Goal: Use online tool/utility: Utilize a website feature to perform a specific function

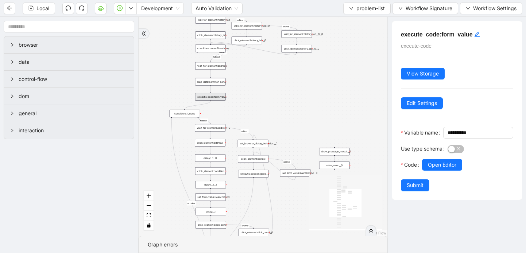
drag, startPoint x: 182, startPoint y: 81, endPoint x: 186, endPoint y: 55, distance: 26.5
click at [186, 55] on div "fallback no_value fallback onError onError onError onError onError onError onEr…" at bounding box center [263, 126] width 249 height 219
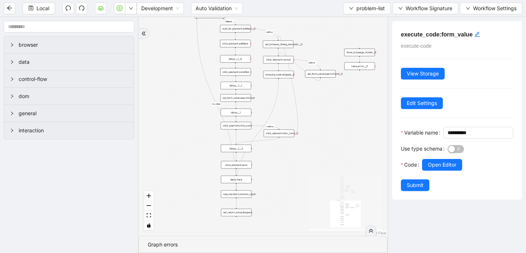
drag, startPoint x: 169, startPoint y: 159, endPoint x: 194, endPoint y: 63, distance: 99.3
click at [194, 63] on div "fallback no_value fallback onError onError onError onError onError onError onEr…" at bounding box center [263, 126] width 249 height 219
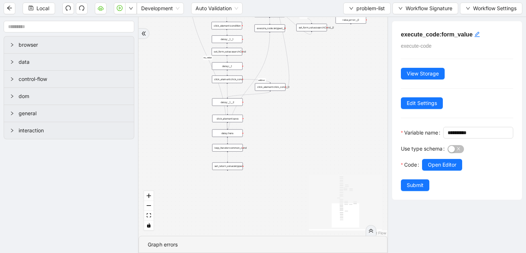
drag, startPoint x: 190, startPoint y: 165, endPoint x: 180, endPoint y: 119, distance: 47.0
click at [181, 119] on div "fallback no_value fallback onError onError onError onError onError onError onEr…" at bounding box center [263, 126] width 249 height 219
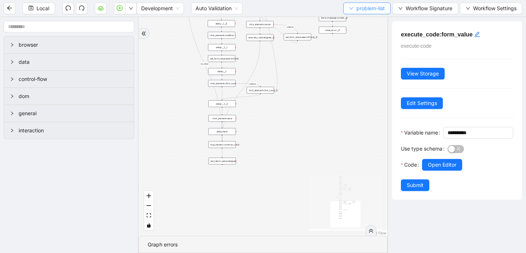
click at [351, 11] on button "problem-list" at bounding box center [366, 9] width 47 height 12
click at [355, 21] on span "Select" at bounding box center [365, 23] width 36 height 8
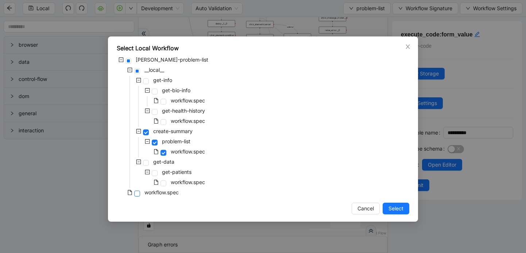
click at [140, 192] on span at bounding box center [137, 194] width 6 height 6
click at [392, 214] on button "Select" at bounding box center [396, 209] width 27 height 12
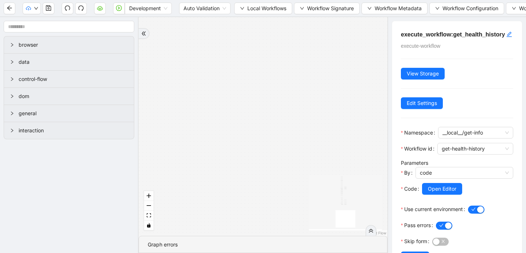
click at [400, 210] on div "execute_workflow:get_health_history execute-workflow View Storage Edit Settings…" at bounding box center [457, 146] width 130 height 251
drag, startPoint x: 316, startPoint y: 185, endPoint x: 226, endPoint y: 123, distance: 109.1
click at [226, 123] on div "success fallback success fallback onError onError onError trigger execute_workf…" at bounding box center [263, 126] width 249 height 219
drag, startPoint x: 238, startPoint y: 127, endPoint x: 138, endPoint y: 131, distance: 100.8
click at [138, 131] on section "browser data control-flow dom general interaction success fallback success fall…" at bounding box center [263, 135] width 526 height 236
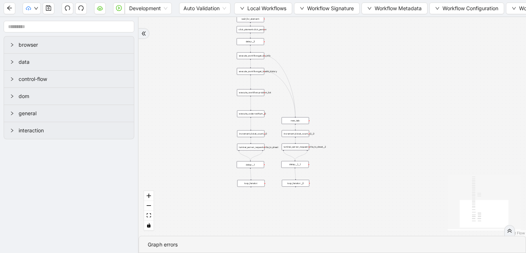
drag, startPoint x: 0, startPoint y: 0, endPoint x: 163, endPoint y: 32, distance: 166.0
click at [162, 32] on div "trigger execute_workflow:get_bio_info delay: wait_until_loaded: execute_workflo…" at bounding box center [333, 126] width 388 height 219
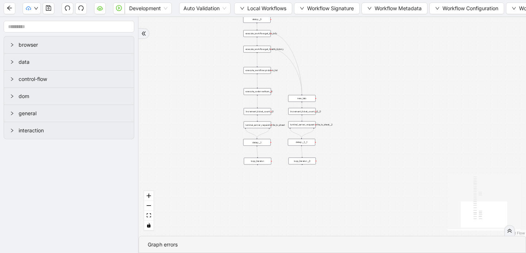
drag, startPoint x: 355, startPoint y: 99, endPoint x: 361, endPoint y: 81, distance: 18.1
click at [361, 81] on div "trigger execute_workflow:get_bio_info delay: wait_until_loaded: execute_workflo…" at bounding box center [333, 126] width 388 height 219
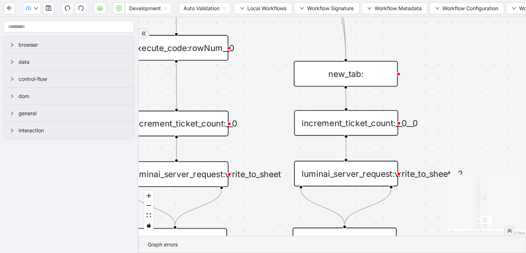
drag, startPoint x: 331, startPoint y: 95, endPoint x: 540, endPoint y: 23, distance: 221.4
click at [526, 23] on html "Development Auto Validation Local Workflows Workflow Signature Workflow Metadat…" at bounding box center [263, 126] width 526 height 253
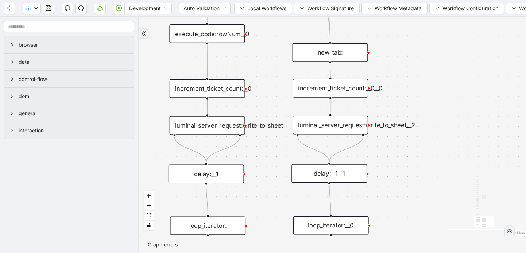
drag, startPoint x: 471, startPoint y: 105, endPoint x: 419, endPoint y: 83, distance: 57.1
click at [419, 83] on div "trigger execute_workflow:get_bio_info delay: wait_until_loaded: execute_workflo…" at bounding box center [333, 126] width 388 height 219
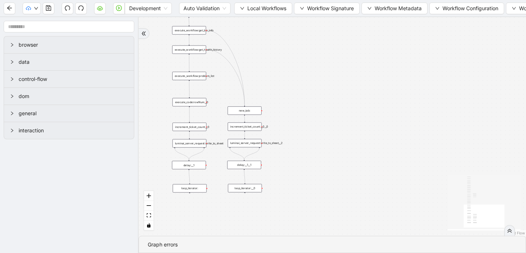
drag, startPoint x: 426, startPoint y: 85, endPoint x: 292, endPoint y: 127, distance: 140.7
click at [292, 127] on div "trigger execute_workflow:get_bio_info delay: wait_until_loaded: execute_workflo…" at bounding box center [333, 126] width 388 height 219
click at [191, 145] on div "luminai_server_request:write_to_sheet" at bounding box center [190, 143] width 34 height 8
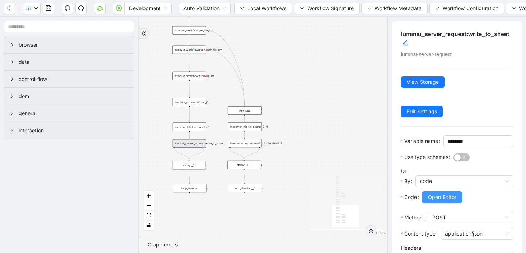
click at [442, 201] on span "Open Editor" at bounding box center [442, 197] width 28 height 8
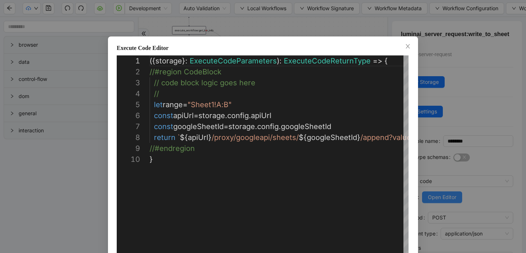
scroll to position [99, 0]
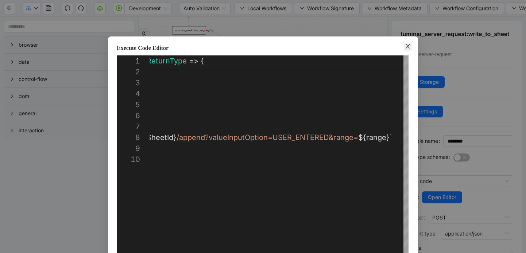
click at [407, 46] on icon "close" at bounding box center [408, 46] width 6 height 6
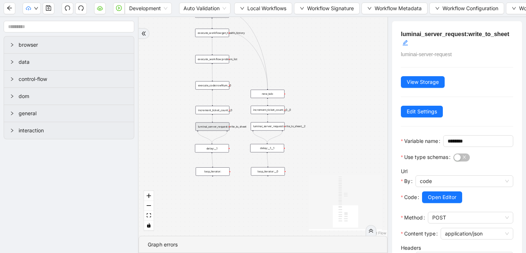
drag, startPoint x: 281, startPoint y: 44, endPoint x: 304, endPoint y: 26, distance: 28.9
click at [304, 27] on div "trigger execute_workflow:get_bio_info delay: wait_until_loaded: execute_workflo…" at bounding box center [263, 126] width 249 height 219
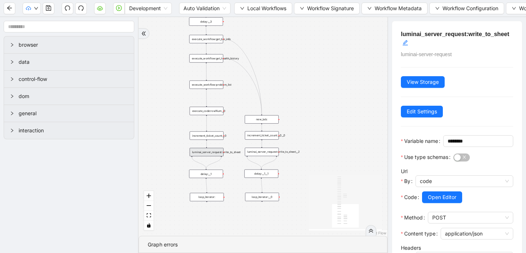
drag, startPoint x: 304, startPoint y: 28, endPoint x: 299, endPoint y: 53, distance: 25.9
click at [299, 54] on div "trigger execute_workflow:get_bio_info delay: wait_until_loaded: execute_workflo…" at bounding box center [263, 126] width 249 height 219
click at [209, 199] on div "loop_iterator:" at bounding box center [207, 197] width 34 height 8
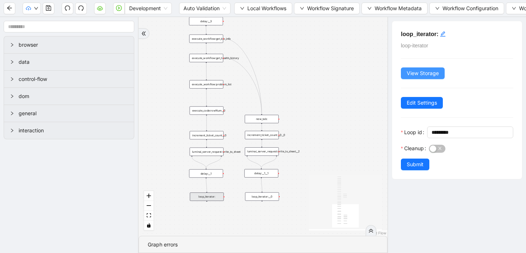
click at [429, 73] on span "View Storage" at bounding box center [423, 73] width 32 height 8
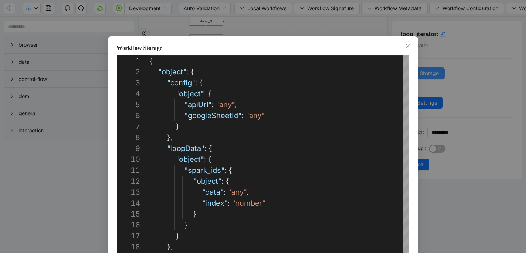
scroll to position [109, 0]
click at [404, 46] on div "Workflow Storage" at bounding box center [263, 48] width 293 height 9
click at [409, 47] on icon "close" at bounding box center [408, 46] width 6 height 6
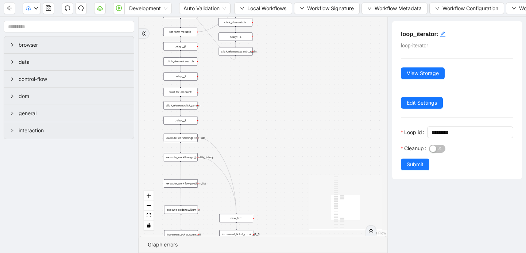
drag, startPoint x: 303, startPoint y: 82, endPoint x: 278, endPoint y: 182, distance: 102.5
click at [278, 182] on div "trigger execute_workflow:get_bio_info delay: wait_until_loaded: execute_workflo…" at bounding box center [263, 126] width 249 height 219
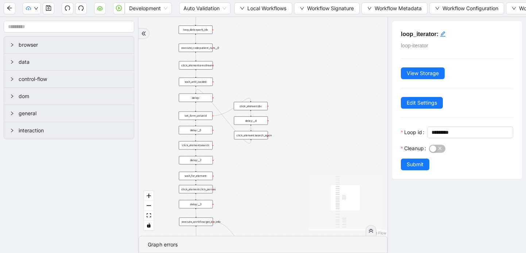
drag, startPoint x: 251, startPoint y: 114, endPoint x: 265, endPoint y: 197, distance: 83.8
click at [266, 197] on div "trigger execute_workflow:get_bio_info delay: wait_until_loaded: execute_workflo…" at bounding box center [263, 126] width 249 height 219
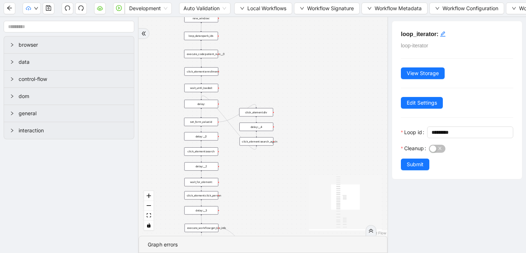
drag, startPoint x: 314, startPoint y: 68, endPoint x: 319, endPoint y: 74, distance: 8.5
click at [319, 74] on div "trigger execute_workflow:get_bio_info delay: wait_until_loaded: execute_workflo…" at bounding box center [263, 126] width 249 height 219
